Goal: Transaction & Acquisition: Download file/media

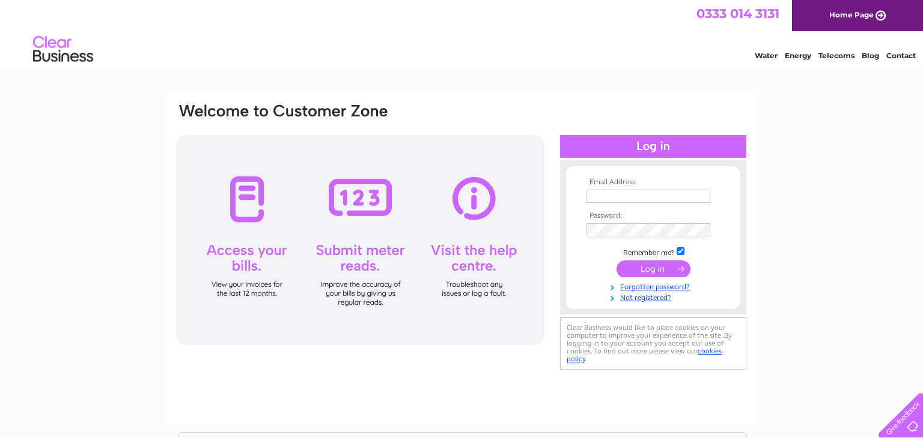
click at [623, 202] on input "text" at bounding box center [648, 196] width 124 height 13
click at [614, 198] on input "text" at bounding box center [648, 197] width 125 height 14
click at [611, 192] on input "text" at bounding box center [648, 196] width 124 height 13
click at [611, 192] on input "text" at bounding box center [648, 197] width 125 height 14
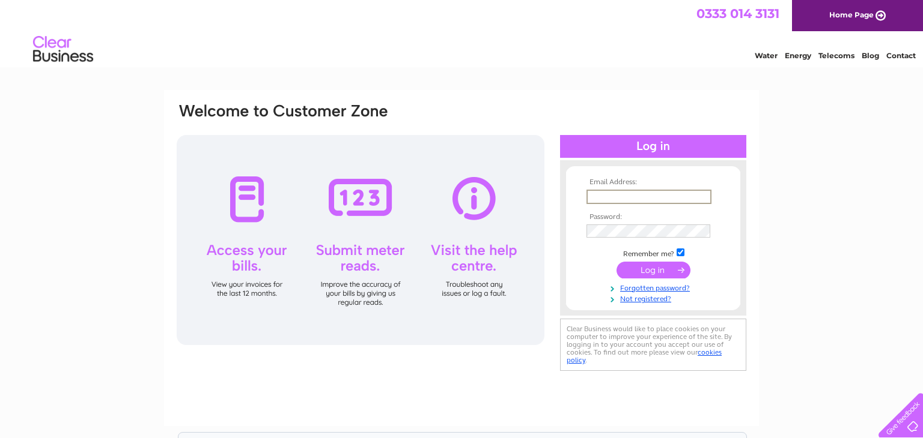
click at [611, 192] on input "text" at bounding box center [648, 197] width 125 height 14
click at [608, 195] on input "text" at bounding box center [648, 196] width 124 height 13
click at [608, 195] on input "text" at bounding box center [648, 197] width 125 height 14
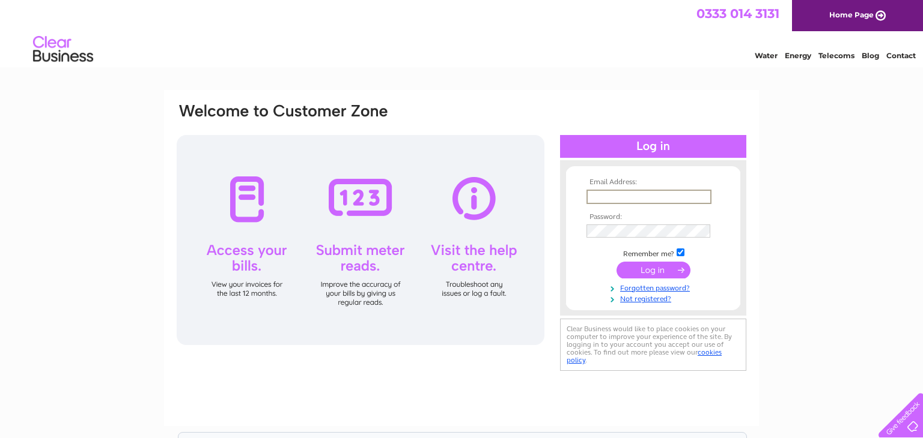
click at [608, 195] on input "text" at bounding box center [648, 197] width 125 height 14
type input "gwshltd@gmail.com"
click at [882, 234] on div "Email Address: gwshltd@gmail.com Password:" at bounding box center [461, 361] width 923 height 542
click at [616, 261] on input "submit" at bounding box center [653, 269] width 74 height 17
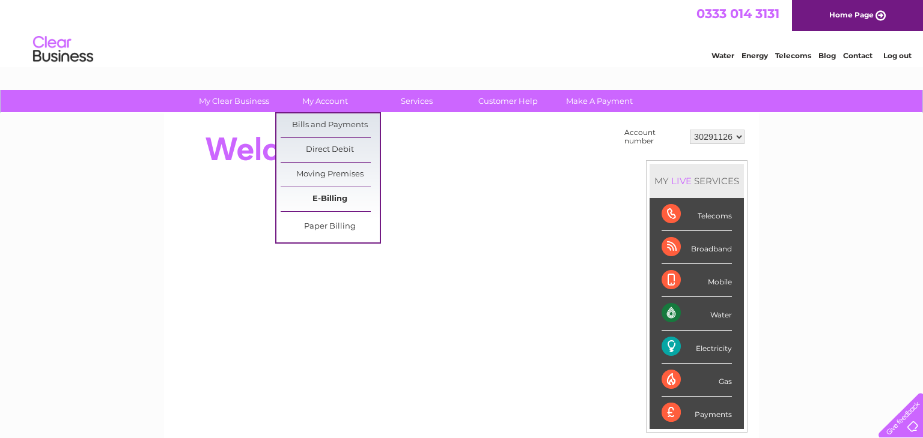
click at [339, 196] on link "E-Billing" at bounding box center [329, 199] width 99 height 24
click at [326, 118] on link "Bills and Payments" at bounding box center [329, 126] width 99 height 24
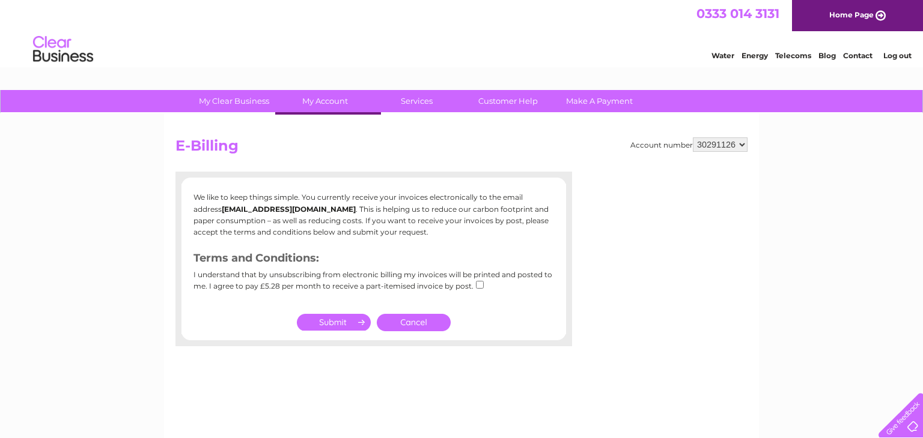
click at [320, 132] on link "Bills and Payments" at bounding box center [329, 126] width 99 height 24
click at [417, 323] on link "Cancel" at bounding box center [414, 322] width 74 height 17
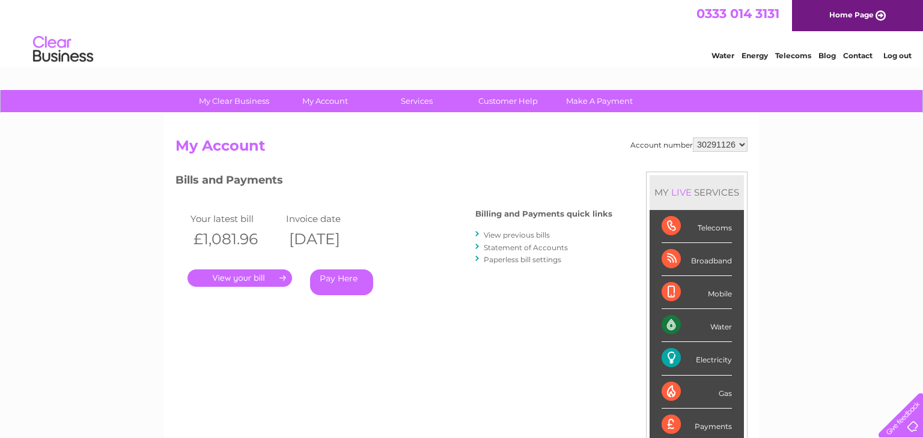
click at [276, 279] on link "." at bounding box center [239, 278] width 105 height 17
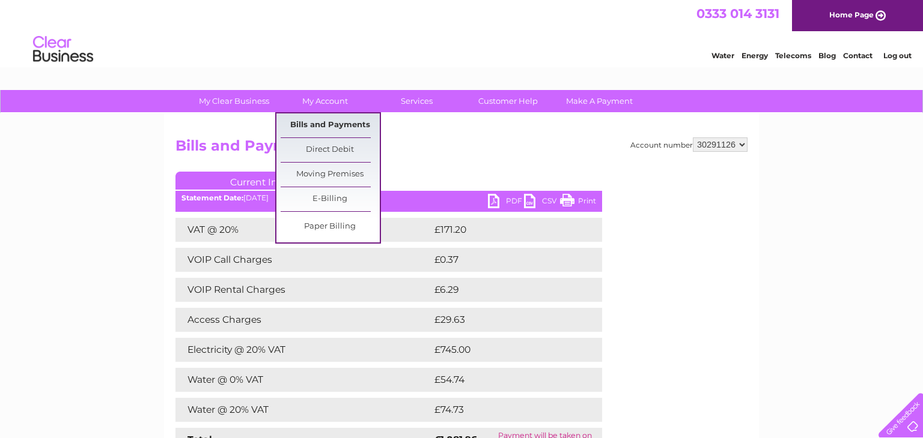
click at [335, 121] on link "Bills and Payments" at bounding box center [329, 126] width 99 height 24
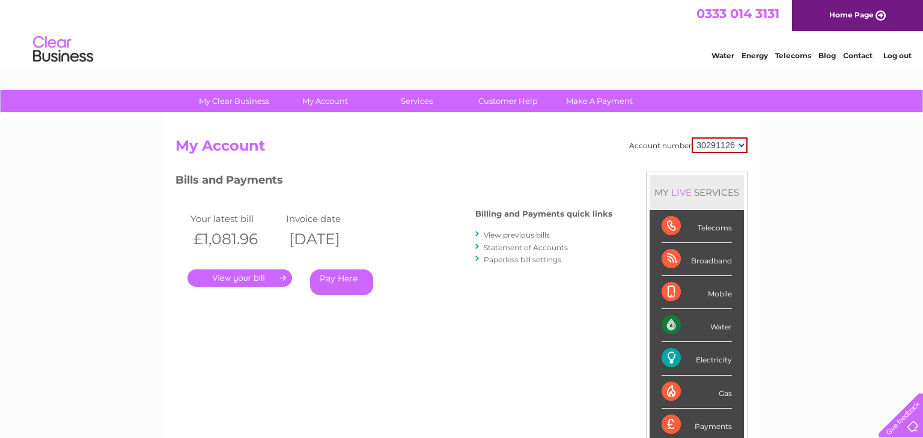
click at [745, 144] on select "30291126" at bounding box center [719, 146] width 56 height 16
click at [784, 150] on div "My Clear Business Login Details My Details My Preferences Link Account My Accou…" at bounding box center [461, 403] width 923 height 626
click at [517, 234] on link "View previous bills" at bounding box center [517, 235] width 66 height 9
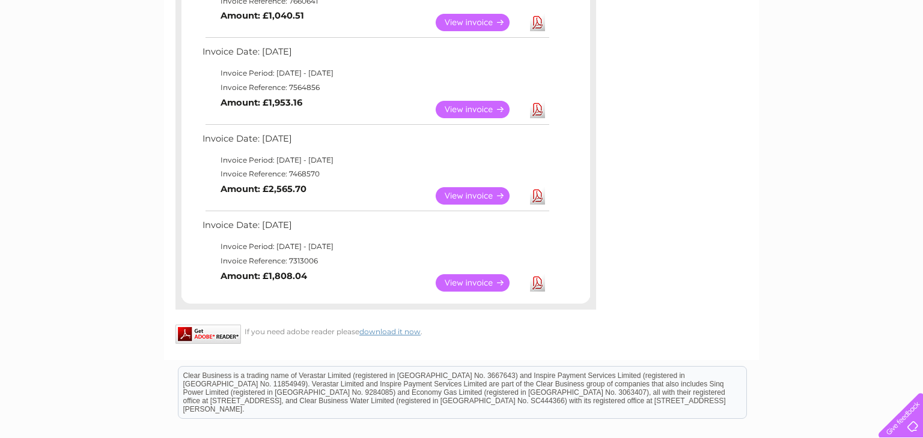
scroll to position [791, 0]
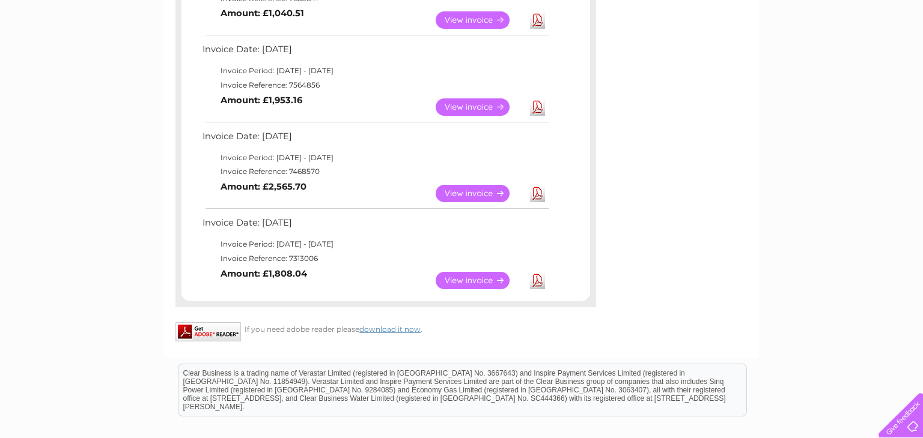
click at [481, 278] on link "View" at bounding box center [479, 280] width 88 height 17
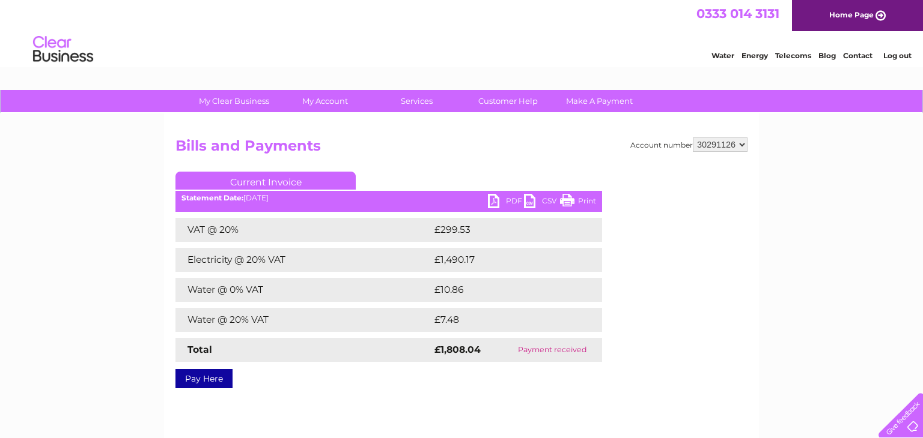
click at [500, 202] on link "PDF" at bounding box center [506, 202] width 36 height 17
click at [63, 274] on div "My Clear Business Login Details My Details My Preferences Link Account My Accou…" at bounding box center [461, 372] width 923 height 565
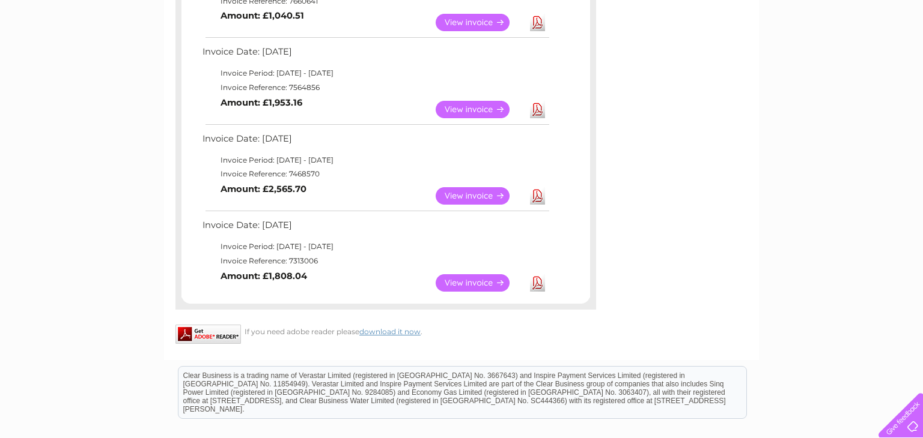
click at [452, 193] on link "View" at bounding box center [479, 195] width 88 height 17
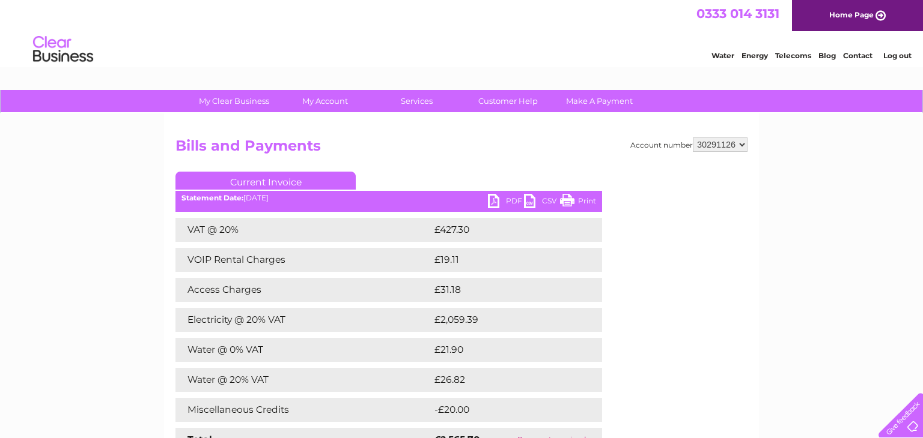
click at [513, 199] on link "PDF" at bounding box center [506, 202] width 36 height 17
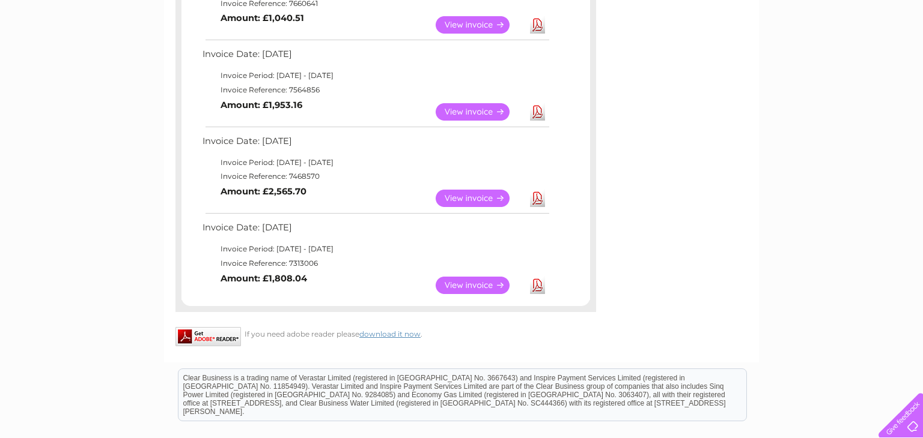
click at [536, 113] on link "Download" at bounding box center [537, 111] width 15 height 17
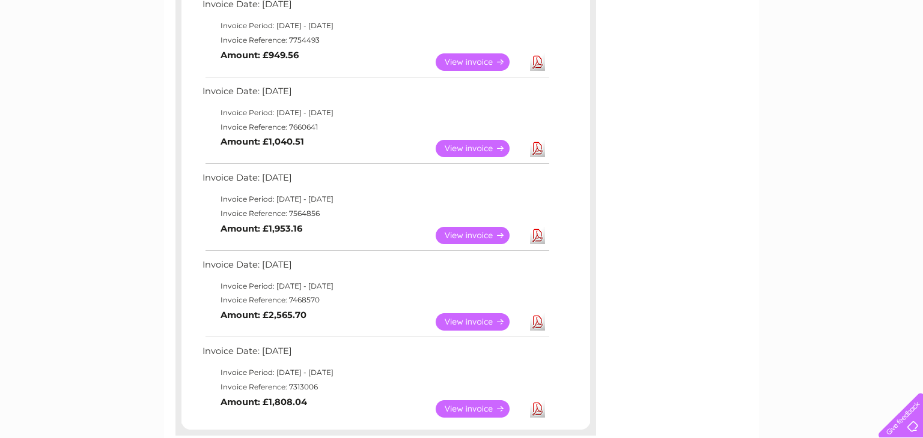
scroll to position [659, 0]
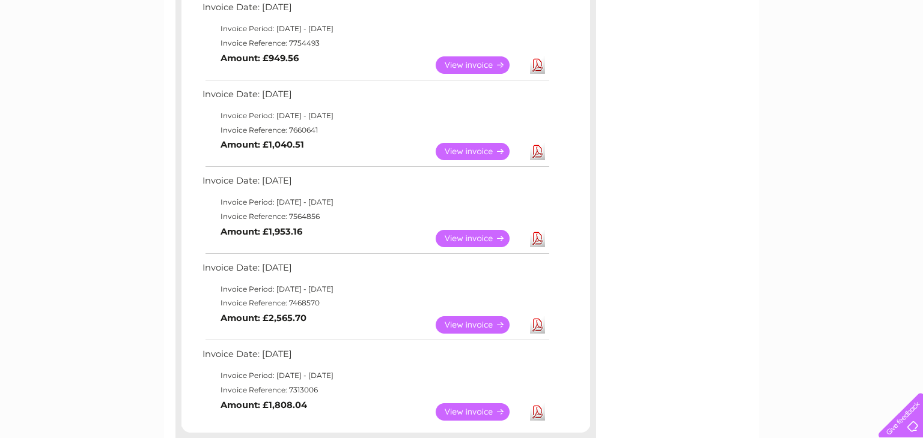
click at [538, 148] on link "Download" at bounding box center [537, 151] width 15 height 17
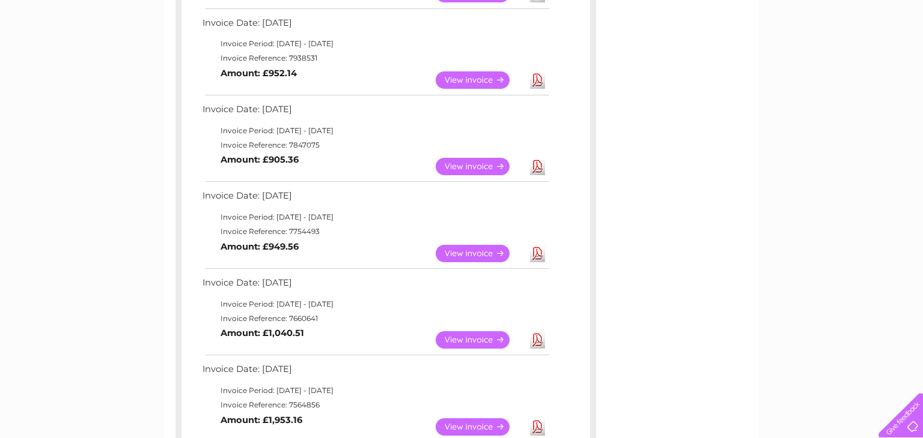
scroll to position [468, 0]
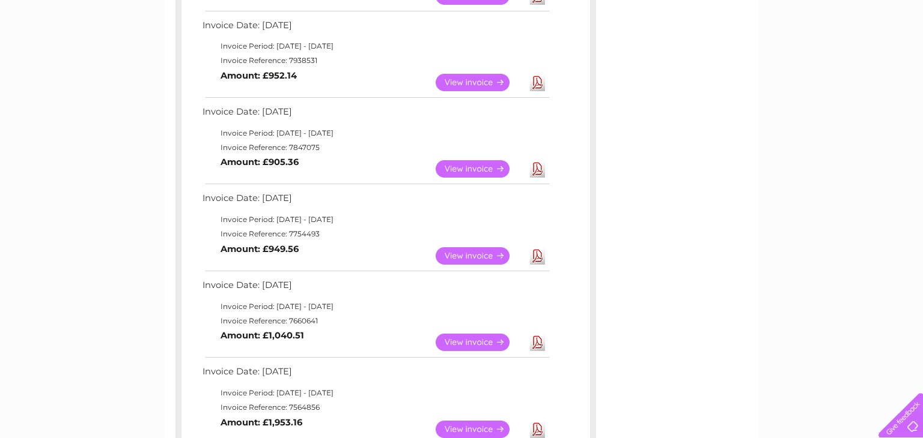
click at [538, 167] on link "Download" at bounding box center [537, 168] width 15 height 17
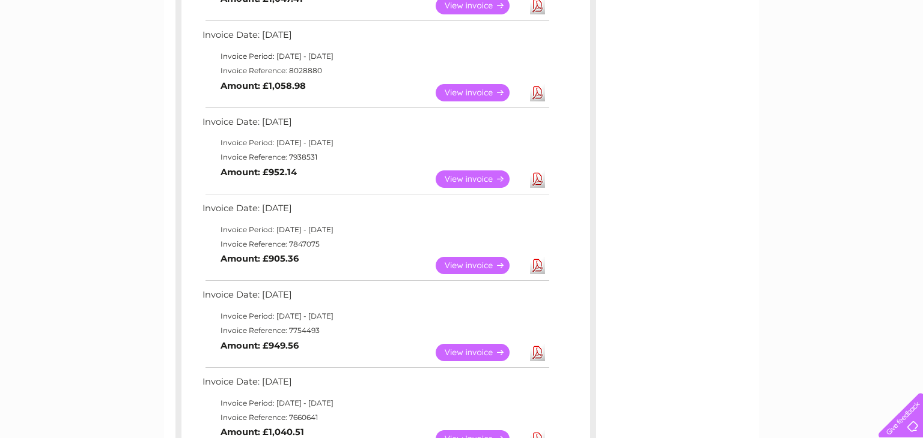
scroll to position [370, 0]
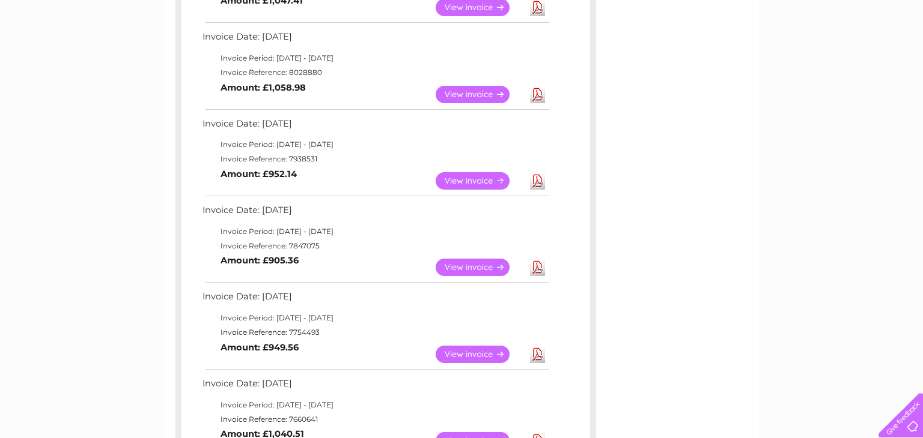
click at [538, 182] on link "Download" at bounding box center [537, 180] width 15 height 17
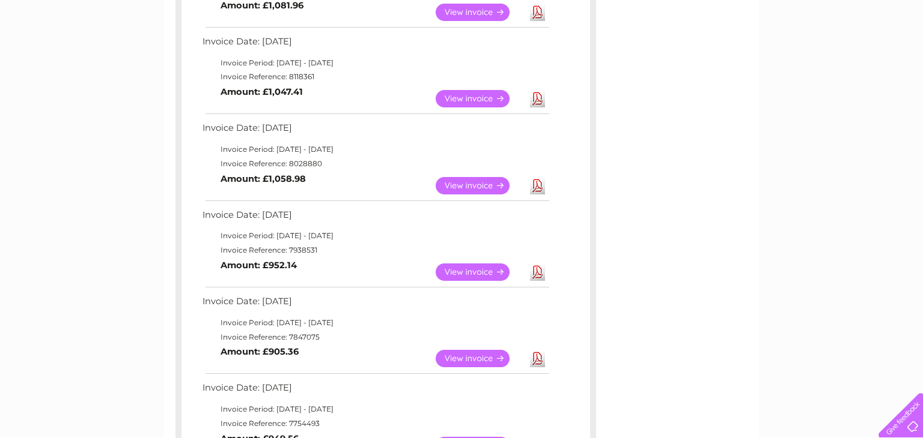
scroll to position [279, 0]
click at [536, 189] on link "Download" at bounding box center [537, 185] width 15 height 17
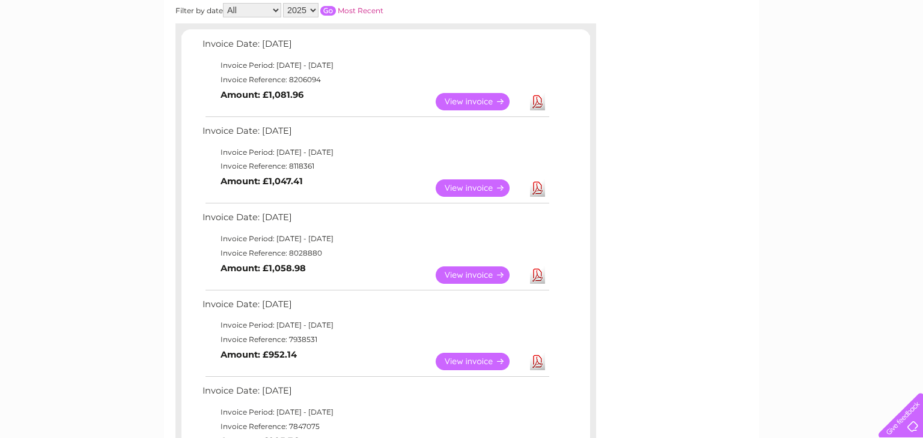
scroll to position [187, 0]
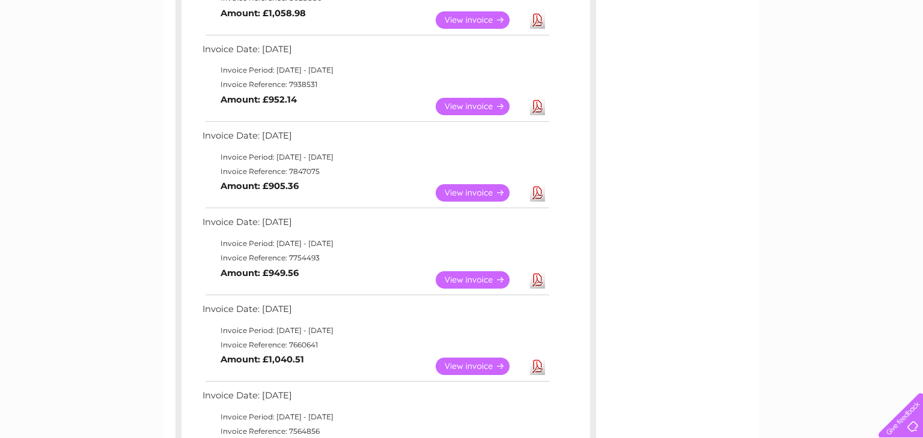
scroll to position [446, 0]
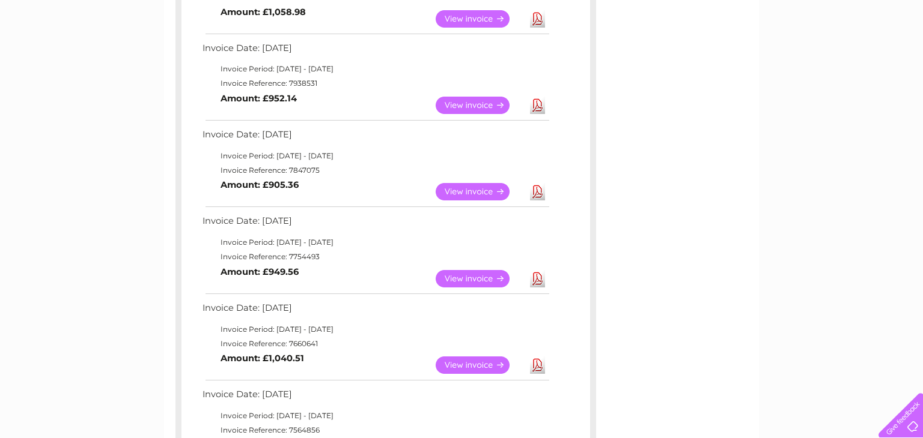
click at [541, 276] on link "Download" at bounding box center [537, 278] width 15 height 17
click at [92, 124] on div "My Clear Business Login Details My Details My Preferences Link Account My Accou…" at bounding box center [461, 276] width 923 height 1264
